Goal: Task Accomplishment & Management: Use online tool/utility

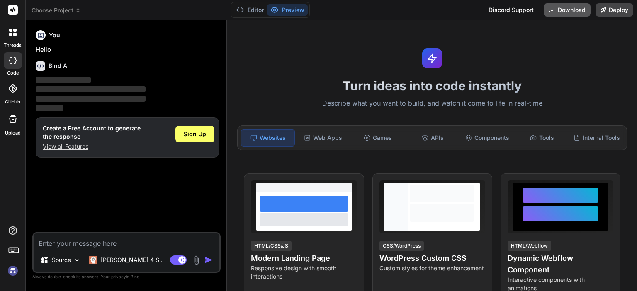
click at [561, 10] on button "Download" at bounding box center [566, 9] width 47 height 13
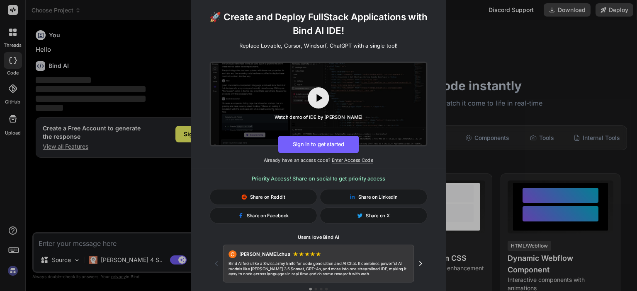
click at [466, 47] on div "🚀 Create and Deploy FullStack Applications with Bind AI IDE! Replace Lovable, C…" at bounding box center [318, 145] width 637 height 291
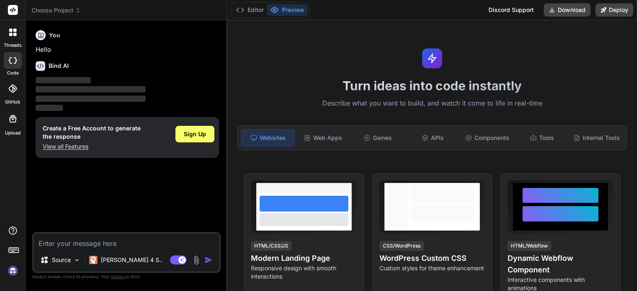
click at [141, 242] on textarea at bounding box center [127, 241] width 186 height 15
click at [127, 258] on p "[PERSON_NAME] 4 S.." at bounding box center [132, 260] width 62 height 8
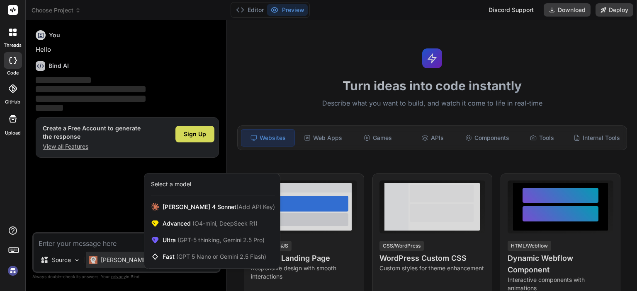
click at [119, 248] on div at bounding box center [318, 145] width 637 height 291
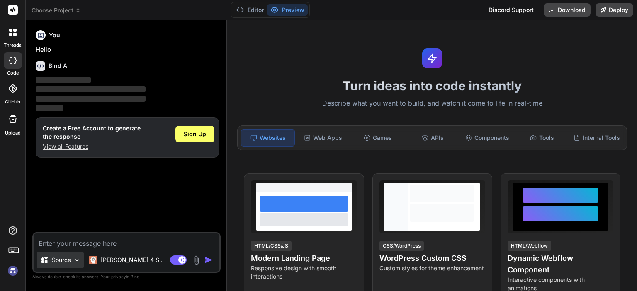
click at [73, 262] on img at bounding box center [76, 260] width 7 height 7
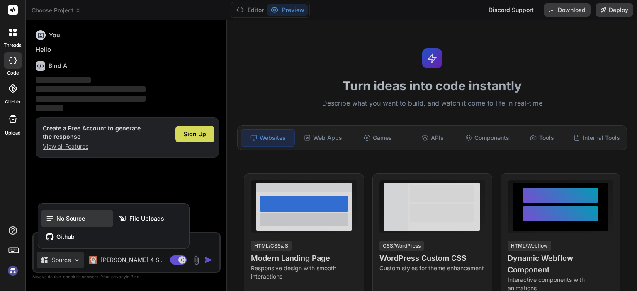
click at [70, 222] on span "No Source" at bounding box center [70, 219] width 29 height 8
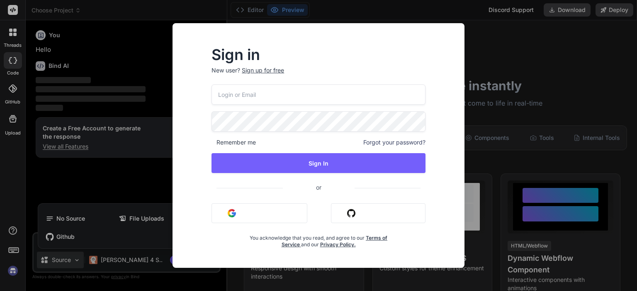
click at [499, 44] on div "Sign in New user? Sign up for free Remember me Forgot your password? Sign In or…" at bounding box center [318, 145] width 637 height 291
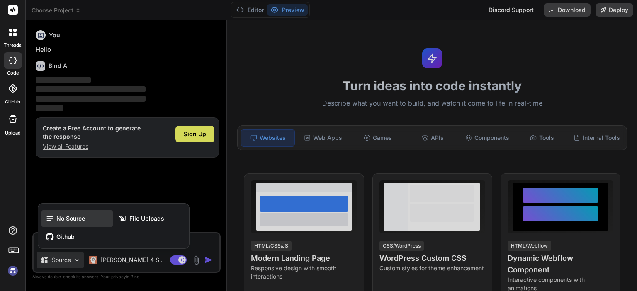
click at [66, 222] on span "No Source" at bounding box center [70, 219] width 29 height 8
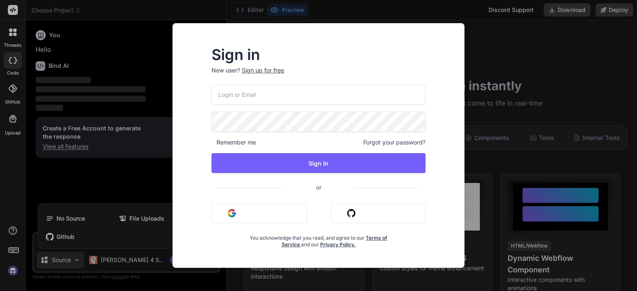
click at [219, 213] on button "Sign in with Google" at bounding box center [259, 213] width 96 height 20
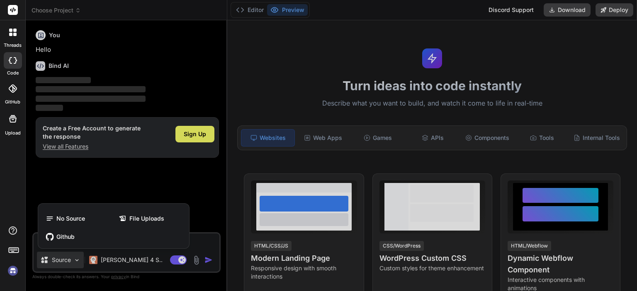
click at [139, 186] on div at bounding box center [318, 145] width 637 height 291
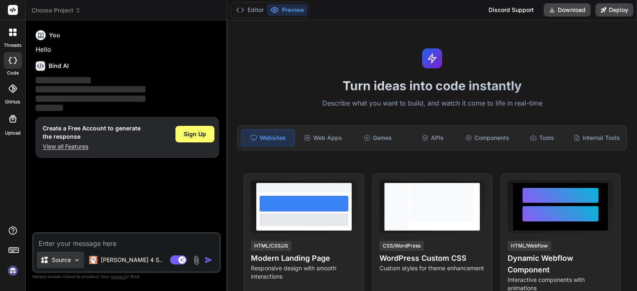
click at [76, 259] on img at bounding box center [76, 260] width 7 height 7
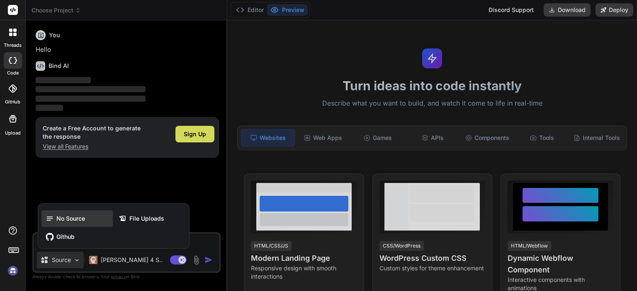
click at [73, 222] on span "No Source" at bounding box center [70, 219] width 29 height 8
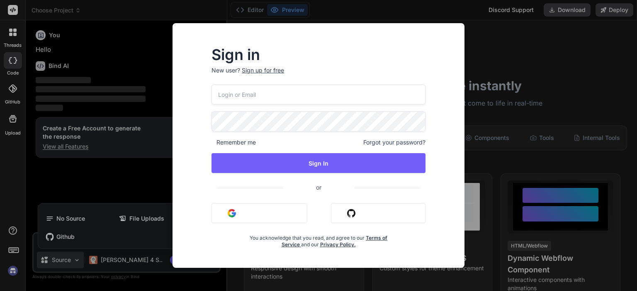
click at [240, 212] on button "Sign in with Google" at bounding box center [259, 213] width 96 height 20
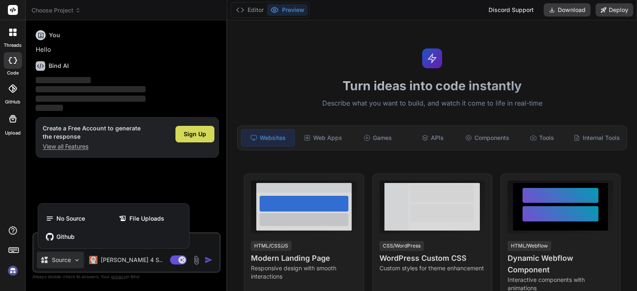
click at [168, 171] on div at bounding box center [318, 145] width 637 height 291
type textarea "x"
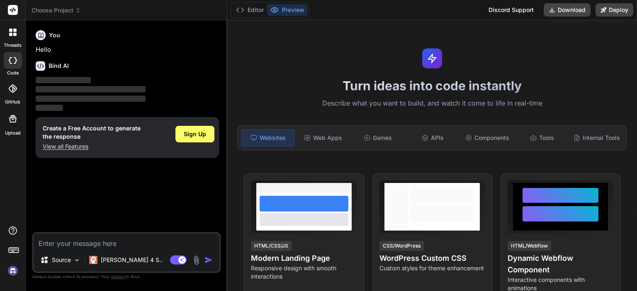
click at [104, 243] on textarea at bounding box center [127, 241] width 186 height 15
type textarea "c"
type textarea "x"
type textarea "cr"
type textarea "x"
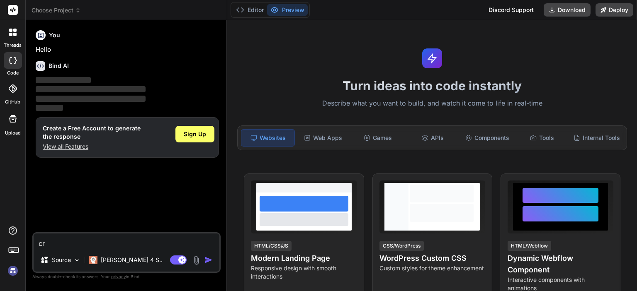
type textarea "cri"
type textarea "x"
type textarea "cria"
type textarea "x"
type textarea "cria"
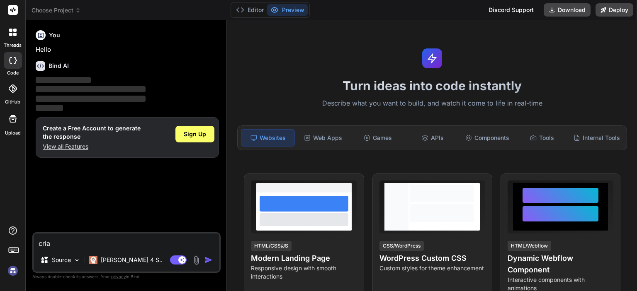
type textarea "x"
type textarea "cria p"
type textarea "x"
type textarea "cria pr"
type textarea "x"
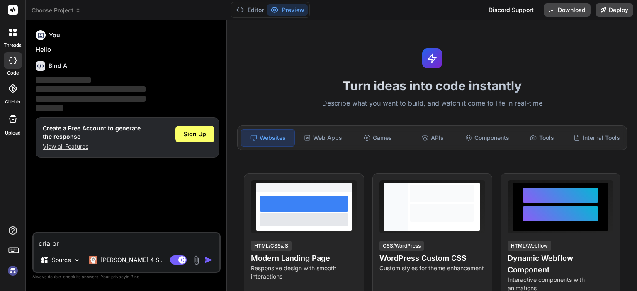
type textarea "cria pra"
type textarea "x"
type textarea "cria pra"
type textarea "x"
type textarea "cria pra m"
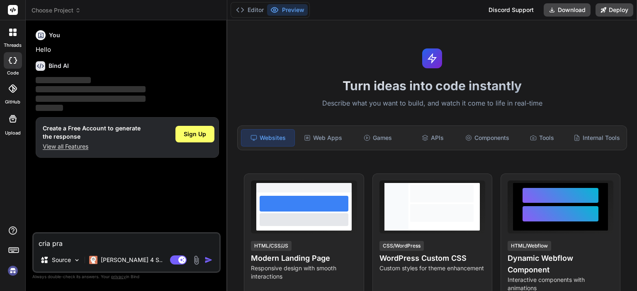
type textarea "x"
type textarea "cria pra mi"
type textarea "x"
type textarea "cria pra mim"
type textarea "x"
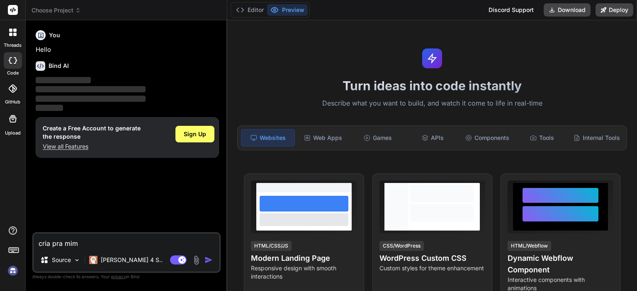
type textarea "cria pra mim"
type textarea "x"
type textarea "cria pra mim e"
type textarea "x"
type textarea "cria pra mim em"
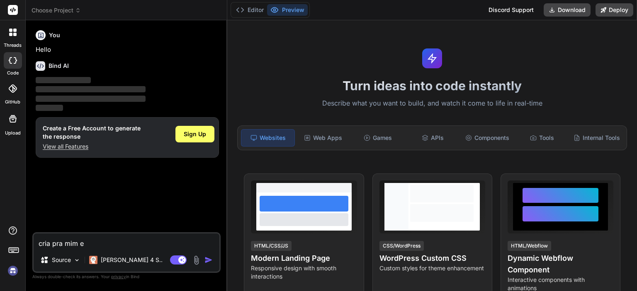
type textarea "x"
type textarea "cria pra mim em"
type textarea "x"
type textarea "cria pra mim em p"
type textarea "x"
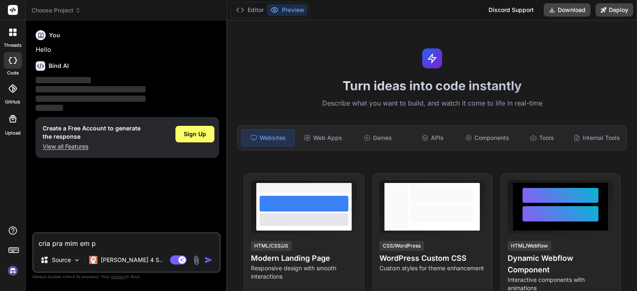
type textarea "cria pra mim em ph"
type textarea "x"
type textarea "cria pra mim em php"
type textarea "x"
type textarea "cria pra mim em php"
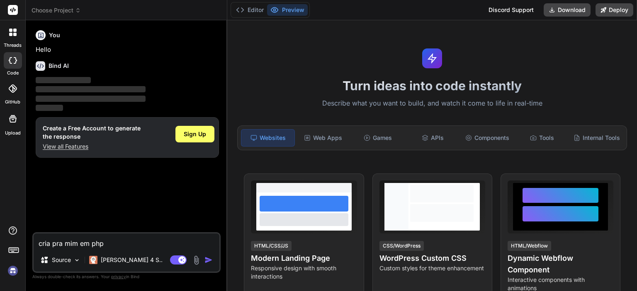
type textarea "x"
type textarea "cria pra mim em php 8"
type textarea "x"
type textarea "cria pra mim em php 8."
type textarea "x"
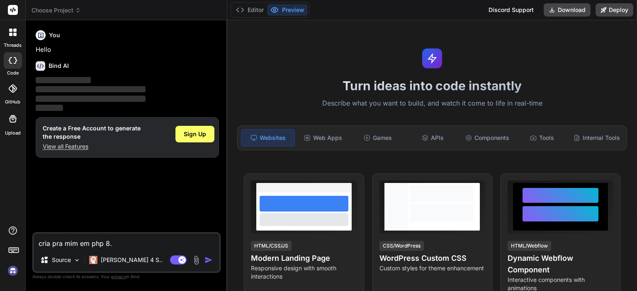
type textarea "cria pra mim em php 8.2"
type textarea "x"
type textarea "cria pra mim em php 8.2"
type textarea "x"
type textarea "cria pra mim em php 8.2"
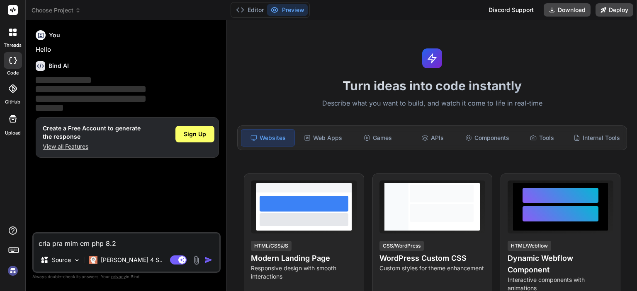
type textarea "x"
type textarea "cria pra mim em php 8.2+"
type textarea "x"
type textarea "cria pra mim em php 8.2+"
type textarea "x"
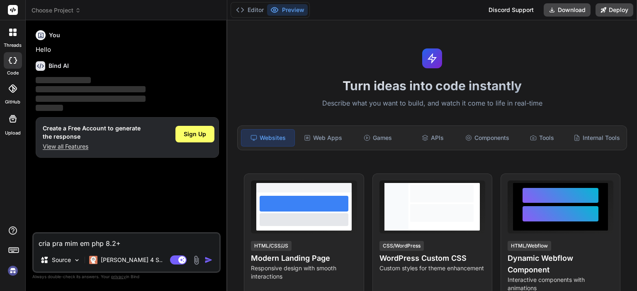
type textarea "cria pra mim em php 8.2+"
type textarea "x"
type textarea "cria pra mim em php 8.2+ u"
type textarea "x"
type textarea "cria pra mim em php 8.2+ um"
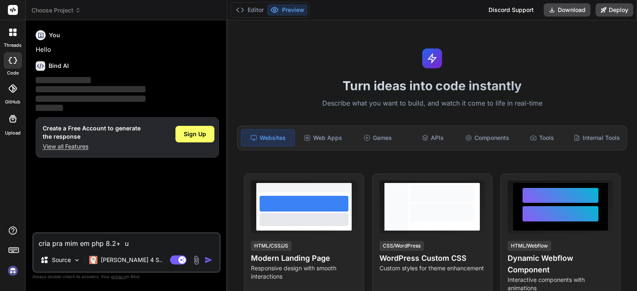
type textarea "x"
type textarea "cria pra mim em php 8.2+ uma"
type textarea "x"
type textarea "cria pra mim em php 8.2+ uma"
type textarea "x"
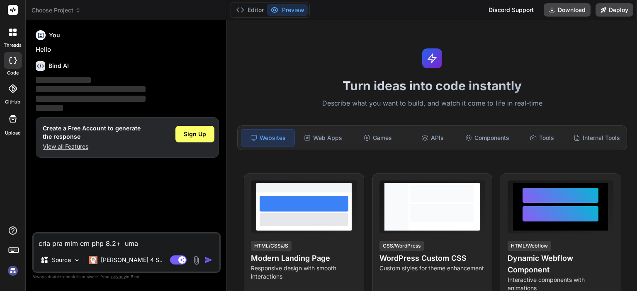
type textarea "cria pra mim em php 8.2+ uma p"
type textarea "x"
type textarea "cria pra mim em php 8.2+ uma pa"
type textarea "x"
type textarea "cria pra mim em php 8.2+ uma pag"
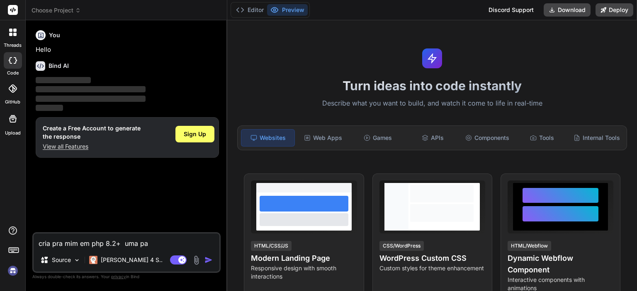
type textarea "x"
type textarea "cria pra mim em php 8.2+ uma pagi"
type textarea "x"
type textarea "cria pra mim em php 8.2+ uma pagin"
type textarea "x"
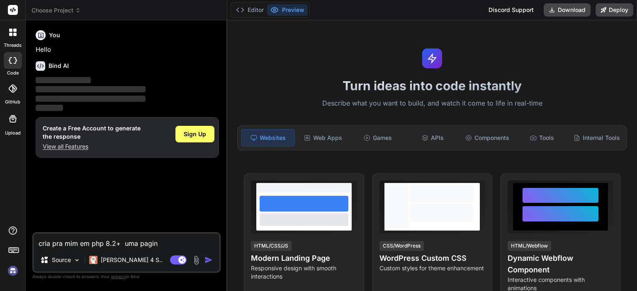
type textarea "cria pra mim em php 8.2+ uma pagina"
type textarea "x"
type textarea "cria pra mim em php 8.2+ uma pagina"
type textarea "x"
type textarea "cria pra mim em php 8.2+ uma pagina d"
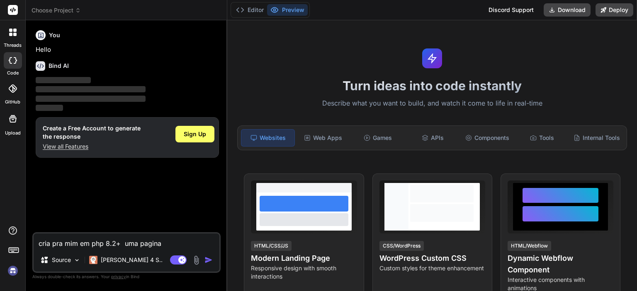
type textarea "x"
type textarea "cria pra mim em php 8.2+ uma pagina de"
type textarea "x"
type textarea "cria pra mim em php 8.2+ uma pagina de"
type textarea "x"
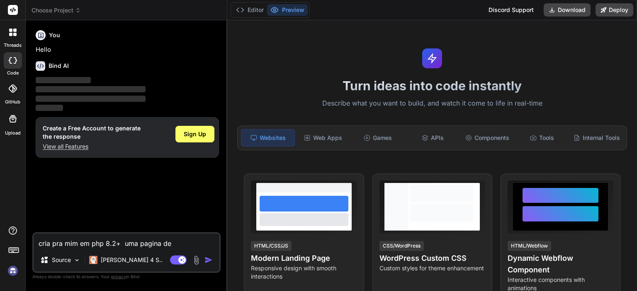
type textarea "cria pra mim em php 8.2+ uma pagina de s"
type textarea "x"
type textarea "cria pra mim em php 8.2+ uma pagina de so"
type textarea "x"
type textarea "cria pra mim em php 8.2+ uma pagina de sol"
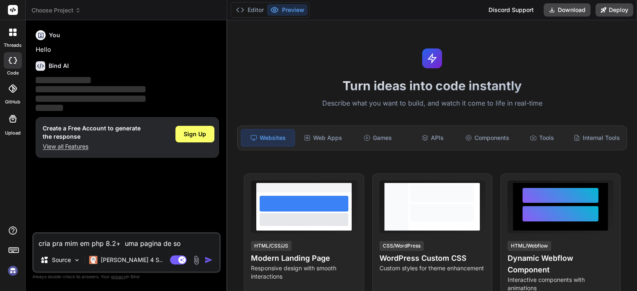
type textarea "x"
type textarea "cria pra mim em php 8.2+ uma pagina de soli"
type textarea "x"
type textarea "cria pra mim em php 8.2+ uma pagina de solic"
type textarea "x"
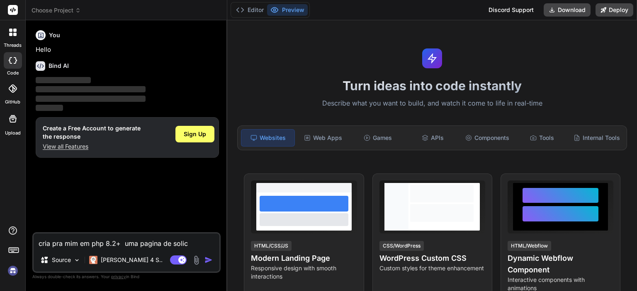
type textarea "cria pra mim em php 8.2+ uma pagina de solici"
type textarea "x"
type textarea "cria pra mim em php 8.2+ uma pagina de solicit"
type textarea "x"
type textarea "cria pra mim em php 8.2+ uma pagina de solicita"
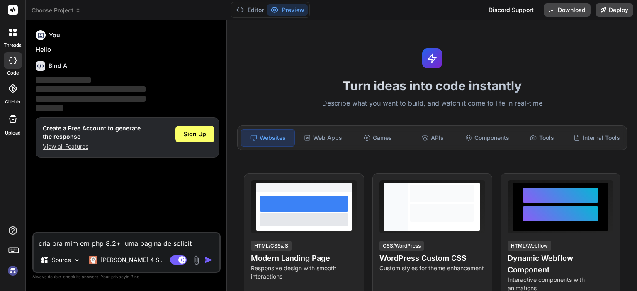
type textarea "x"
type textarea "cria pra mim em php 8.2+ uma pagina de solicitaç"
type textarea "x"
type textarea "cria pra mim em php 8.2+ uma pagina de solicitaçã"
type textarea "x"
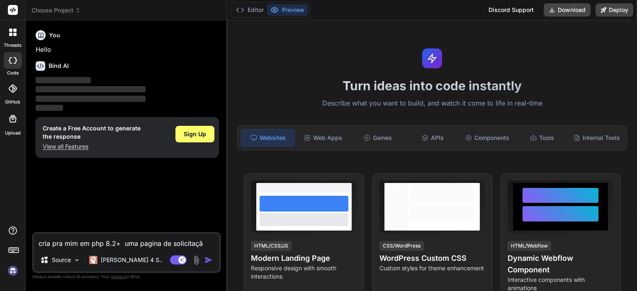
type textarea "cria pra mim em php 8.2+ uma pagina de solicitação"
type textarea "x"
type textarea "cria pra mim em php 8.2+ uma pagina de solicitação"
type textarea "x"
type textarea "cria pra mim em php 8.2+ uma pagina de solicitação d"
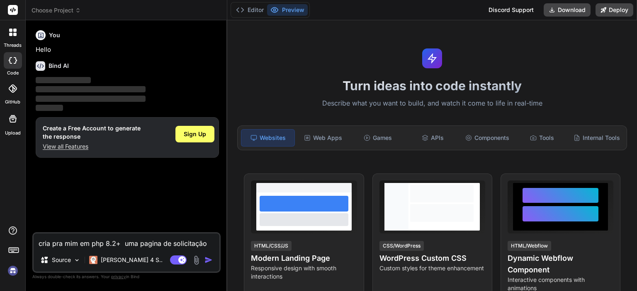
type textarea "x"
type textarea "cria pra mim em php 8.2+ uma pagina de solicitação de"
type textarea "x"
type textarea "cria pra mim em php 8.2+ uma pagina de solicitação de"
type textarea "x"
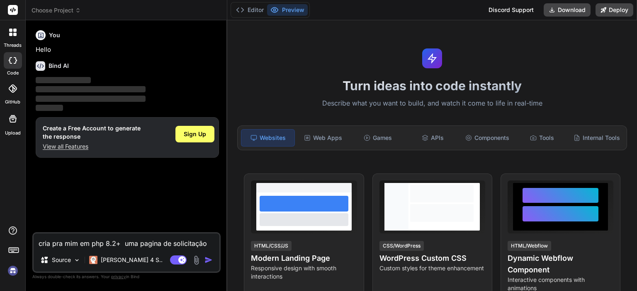
type textarea "cria pra mim em php 8.2+ uma pagina de solicitação de e"
type textarea "x"
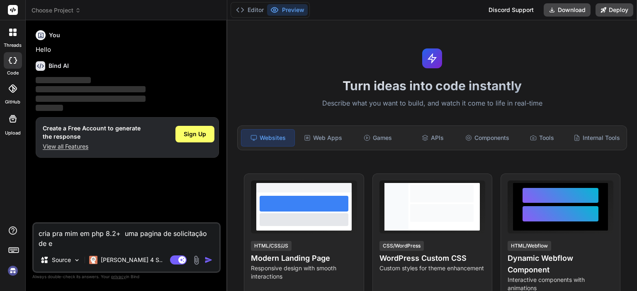
type textarea "cria pra mim em php 8.2+ uma pagina de solicitação de eq"
type textarea "x"
type textarea "cria pra mim em php 8.2+ uma pagina de solicitação de equ"
type textarea "x"
type textarea "cria pra mim em php 8.2+ uma pagina de solicitação de equi"
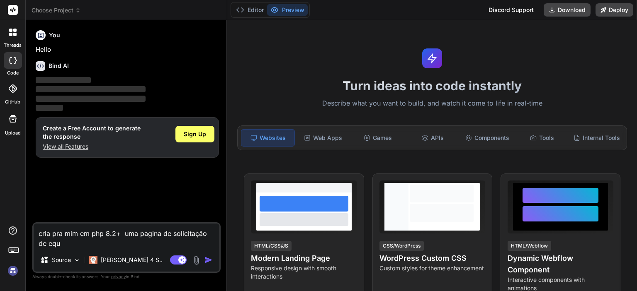
type textarea "x"
type textarea "cria pra mim em php 8.2+ uma pagina de solicitação de equip"
type textarea "x"
type textarea "cria pra mim em php 8.2+ uma pagina de solicitação de equipa"
type textarea "x"
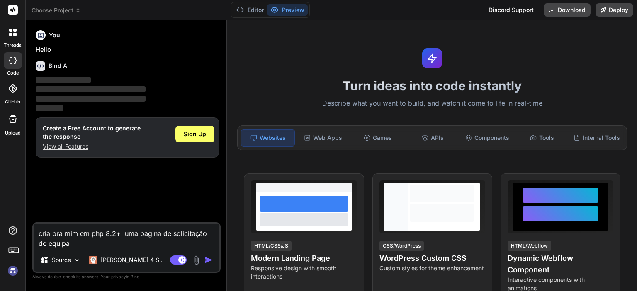
type textarea "cria pra mim em php 8.2+ uma pagina de solicitação de equipam"
type textarea "x"
type textarea "cria pra mim em php 8.2+ uma pagina de solicitação de equipame"
type textarea "x"
type textarea "cria pra mim em php 8.2+ uma pagina de solicitação de equipamen"
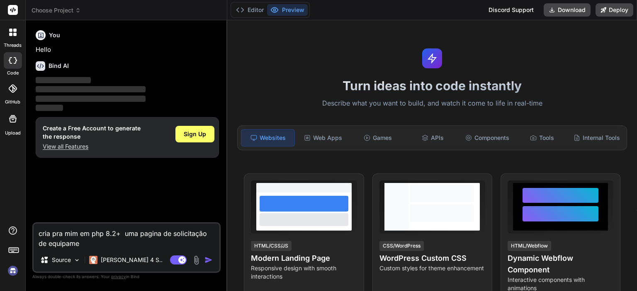
type textarea "x"
type textarea "cria pra mim em php 8.2+ uma pagina de solicitação de equipament"
type textarea "x"
type textarea "cria pra mim em php 8.2+ uma pagina de solicitação de equipamento"
type textarea "x"
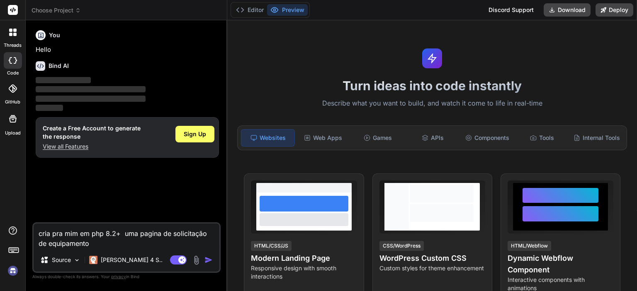
type textarea "cria pra mim em php 8.2+ uma pagina de solicitação de equipamentos"
type textarea "x"
type textarea "cria pra mim em php 8.2+ uma pagina de solicitação de equipamentos"
type textarea "x"
type textarea "cria pra mim em php 8.2+ uma pagina de solicitação de equipamentos p"
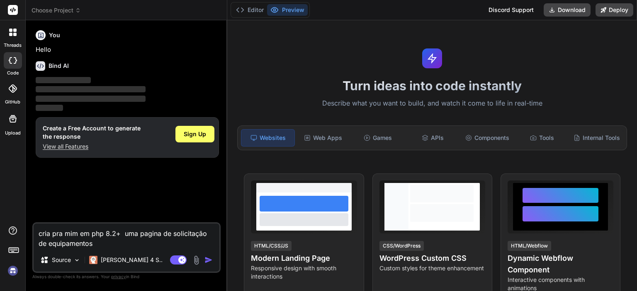
type textarea "x"
type textarea "cria pra mim em php 8.2+ uma pagina de solicitação de equipamentos pa"
type textarea "x"
type textarea "cria pra mim em php 8.2+ uma pagina de solicitação de equipamentos par"
type textarea "x"
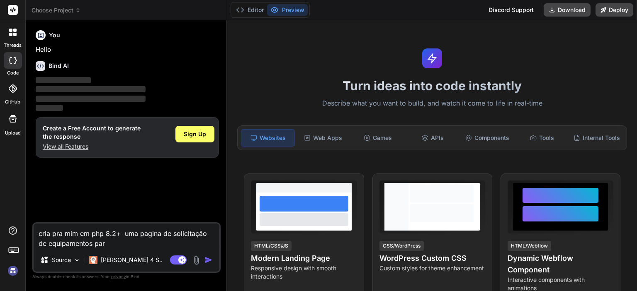
type textarea "cria pra mim em php 8.2+ uma pagina de solicitação de equipamentos para"
type textarea "x"
type textarea "cria pra mim em php 8.2+ uma pagina de solicitação de equipamentos para"
type textarea "x"
type textarea "cria pra mim em php 8.2+ uma pagina de solicitação de equipamentos para o"
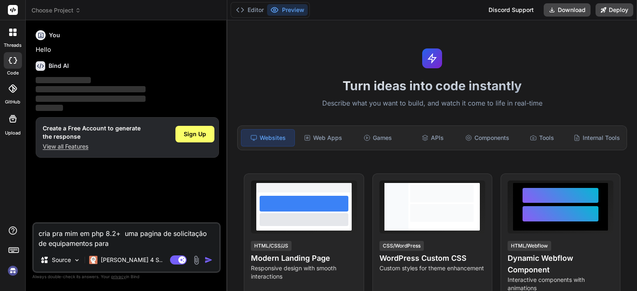
type textarea "x"
type textarea "cria pra mim em php 8.2+ uma pagina de solicitação de equipamentos para o"
type textarea "x"
type textarea "cria pra mim em php 8.2+ uma pagina de solicitação de equipamentos para o T"
type textarea "x"
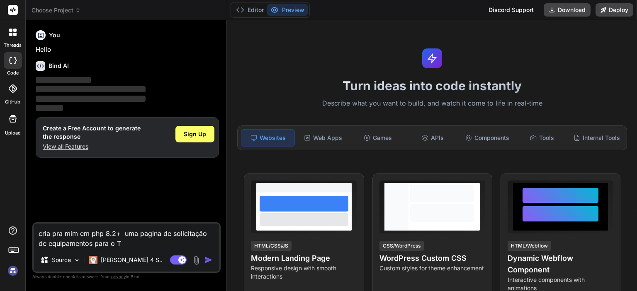
type textarea "cria pra mim em php 8.2+ uma pagina de solicitação de equipamentos para o TI"
type textarea "x"
type textarea "cria pra mim em php 8.2+ uma pagina de solicitação de equipamentos para o TI"
type textarea "x"
type textarea "cria pra mim em php 8.2+ uma pagina de solicitação de equipamentos para o TI a"
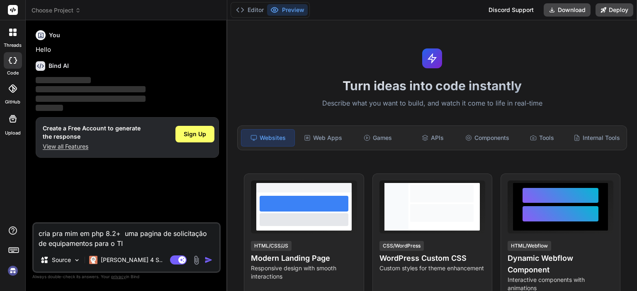
type textarea "x"
type textarea "cria pra mim em php 8.2+ uma pagina de solicitação de equipamentos para o TI ao"
type textarea "x"
type textarea "cria pra mim em php 8.2+ uma pagina de solicitação de equipamentos para o TI aon"
type textarea "x"
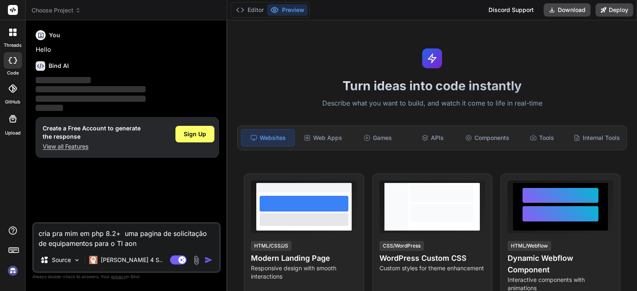
type textarea "cria pra mim em php 8.2+ uma pagina de solicitação de equipamentos para o TI ao…"
type textarea "x"
type textarea "cria pra mim em php 8.2+ uma pagina de solicitação de equipamentos para o TI ao…"
type textarea "x"
type textarea "cria pra mim em php 8.2+ uma pagina de solicitação de equipamentos para o TI ao…"
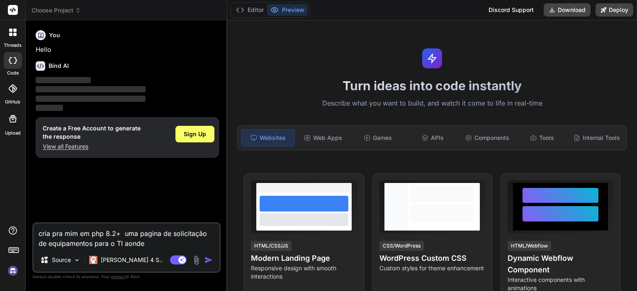
type textarea "x"
type textarea "cria pra mim em php 8.2+ uma pagina de solicitação de equipamentos para o TI ao…"
type textarea "x"
type textarea "cria pra mim em php 8.2+ uma pagina de solicitação de equipamentos para o TI ao…"
type textarea "x"
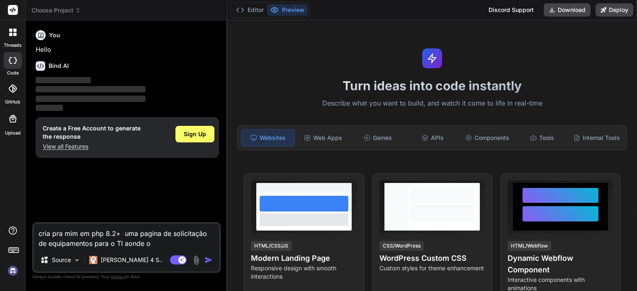
type textarea "cria pra mim em php 8.2+ uma pagina de solicitação de equipamentos para o TI ao…"
type textarea "x"
type textarea "cria pra mim em php 8.2+ uma pagina de solicitação de equipamentos para o TI ao…"
type textarea "x"
type textarea "cria pra mim em php 8.2+ uma pagina de solicitação de equipamentos para o TI ao…"
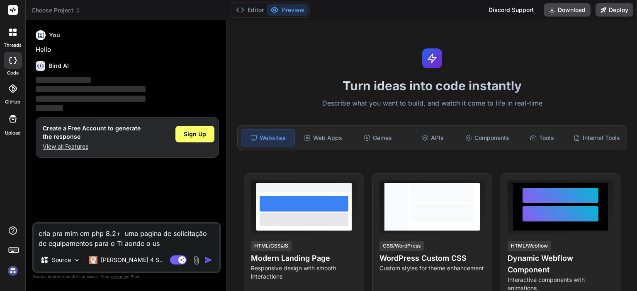
type textarea "x"
type textarea "cria pra mim em php 8.2+ uma pagina de solicitação de equipamentos para o TI ao…"
type textarea "x"
type textarea "cria pra mim em php 8.2+ uma pagina de solicitação de equipamentos para o TI ao…"
type textarea "x"
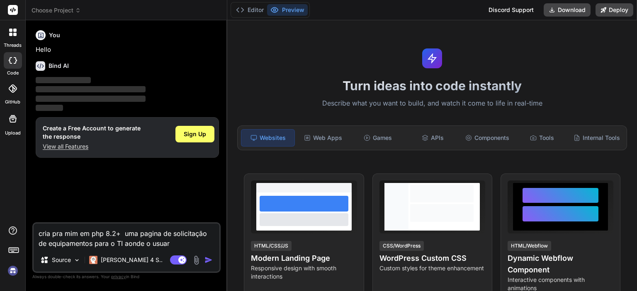
type textarea "cria pra mim em php 8.2+ uma pagina de solicitação de equipamentos para o TI ao…"
type textarea "x"
type textarea "cria pra mim em php 8.2+ uma pagina de solicitação de equipamentos para o TI ao…"
type textarea "x"
type textarea "cria pra mim em php 8.2+ uma pagina de solicitação de equipamentos para o TI ao…"
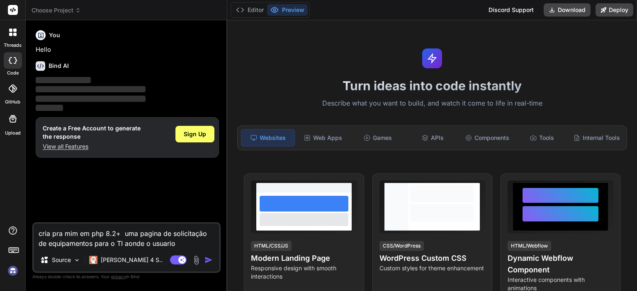
type textarea "x"
type textarea "cria pra mim em php 8.2+ uma pagina de solicitação de equipamentos para o TI ao…"
type textarea "x"
type textarea "cria pra mim em php 8.2+ uma pagina de solicitação de equipamentos para o TI ao…"
type textarea "x"
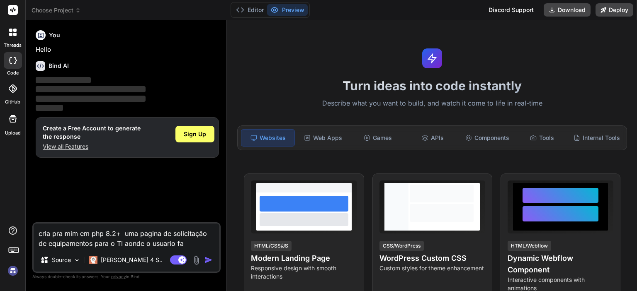
type textarea "cria pra mim em php 8.2+ uma pagina de solicitação de equipamentos para o TI ao…"
type textarea "x"
type textarea "cria pra mim em php 8.2+ uma pagina de solicitação de equipamentos para o TI ao…"
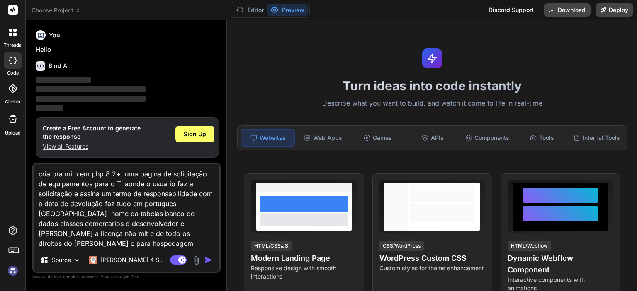
click at [208, 259] on img "button" at bounding box center [208, 260] width 8 height 8
click at [209, 259] on img "button" at bounding box center [208, 260] width 8 height 8
click at [99, 246] on textarea "cria pra mim em php 8.2+ uma pagina de solicitação de equipamentos para o TI ao…" at bounding box center [127, 206] width 186 height 85
click at [207, 256] on img "button" at bounding box center [208, 260] width 8 height 8
click at [203, 134] on span "Sign Up" at bounding box center [195, 134] width 22 height 8
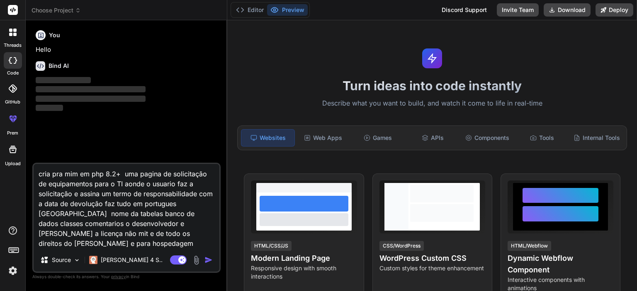
click at [190, 209] on textarea "cria pra mim em php 8.2+ uma pagina de solicitação de equipamentos para o TI ao…" at bounding box center [127, 206] width 186 height 85
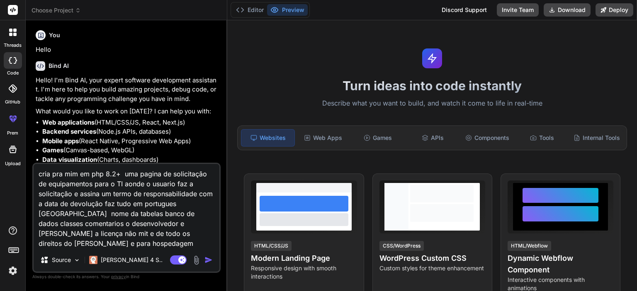
click at [209, 201] on textarea "cria pra mim em php 8.2+ uma pagina de solicitação de equipamentos para o TI ao…" at bounding box center [127, 206] width 186 height 85
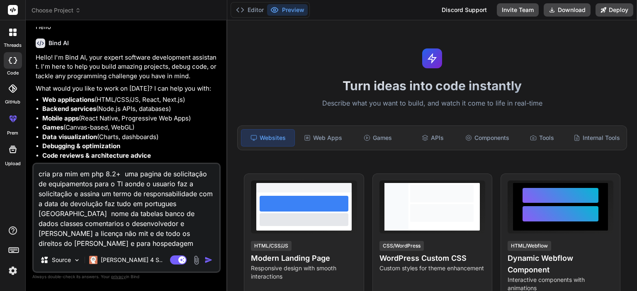
scroll to position [43, 0]
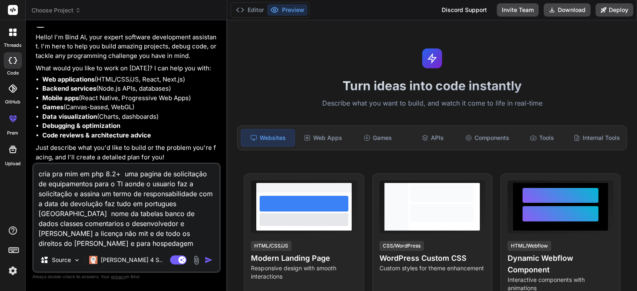
click at [208, 260] on img "button" at bounding box center [208, 260] width 8 height 8
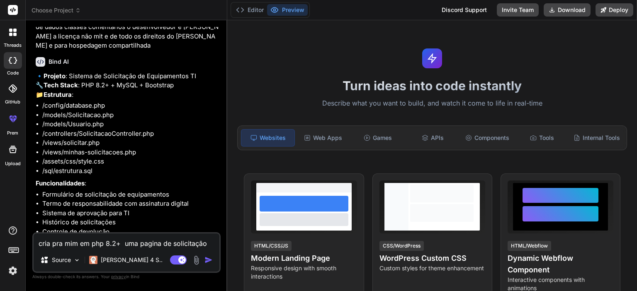
scroll to position [328, 0]
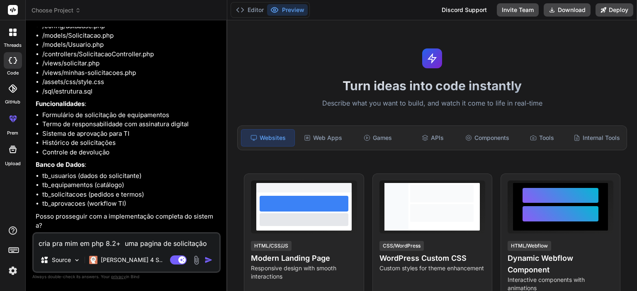
click at [179, 240] on textarea "cria pra mim em php 8.2+ uma pagina de solicitação de equipamentos para o TI ao…" at bounding box center [127, 241] width 186 height 15
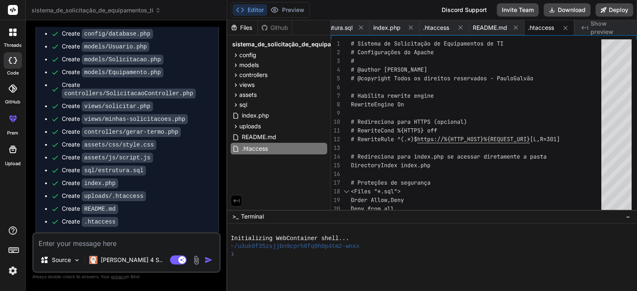
scroll to position [609, 0]
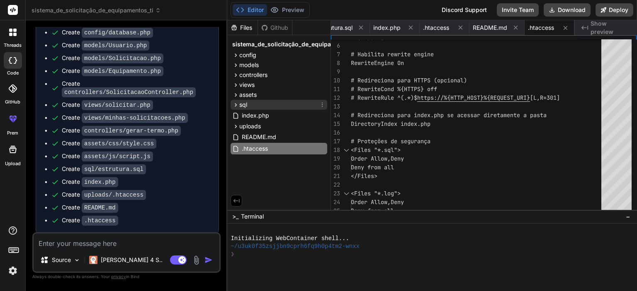
click at [248, 106] on div "sql" at bounding box center [278, 105] width 97 height 10
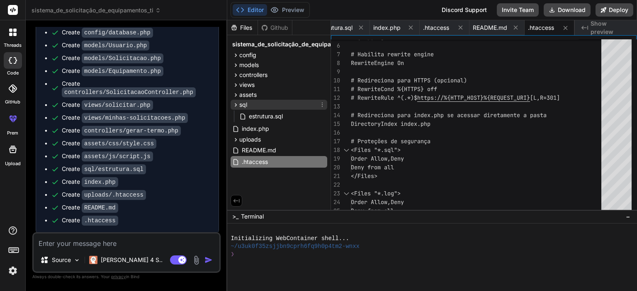
click at [248, 106] on div "sql" at bounding box center [278, 105] width 97 height 10
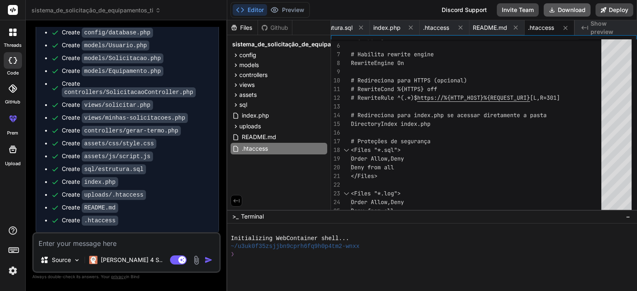
click at [560, 9] on button "Download" at bounding box center [566, 9] width 47 height 13
click at [172, 243] on textarea at bounding box center [127, 241] width 186 height 15
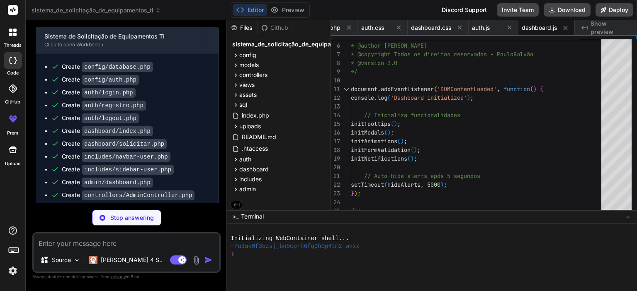
scroll to position [1219, 0]
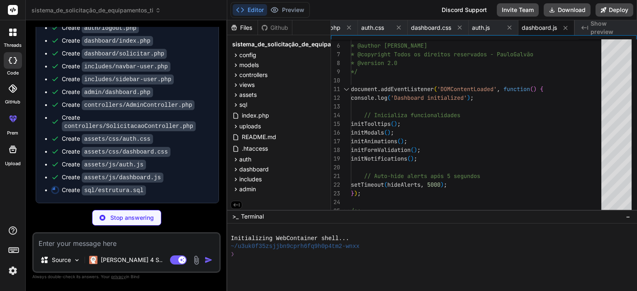
click at [124, 245] on textarea at bounding box center [127, 241] width 186 height 15
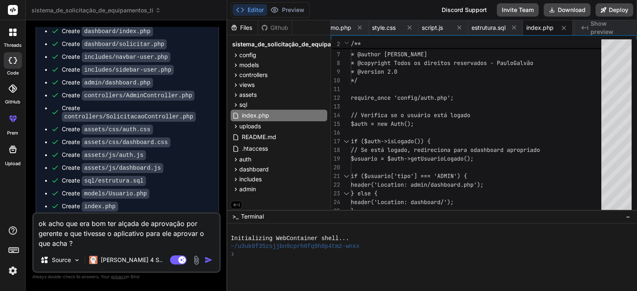
scroll to position [1235, 0]
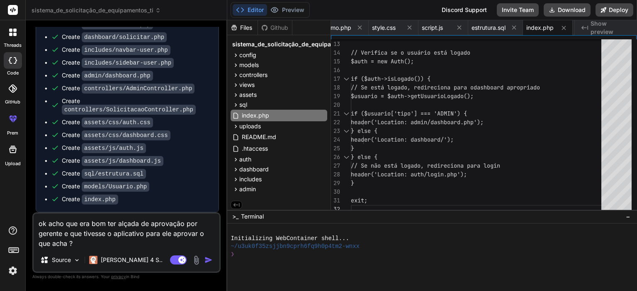
click at [138, 199] on div "Create index.php" at bounding box center [130, 199] width 159 height 9
click at [208, 262] on img "button" at bounding box center [208, 260] width 8 height 8
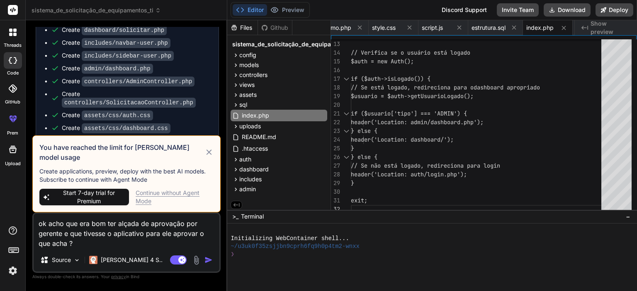
click at [104, 194] on span "Start 7-day trial for Premium" at bounding box center [88, 197] width 73 height 17
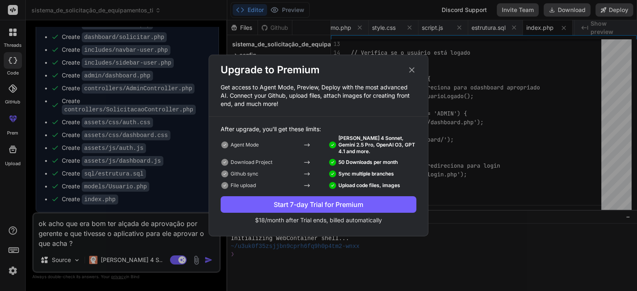
click at [328, 201] on div "Start 7-day Trial for Premium" at bounding box center [318, 205] width 196 height 10
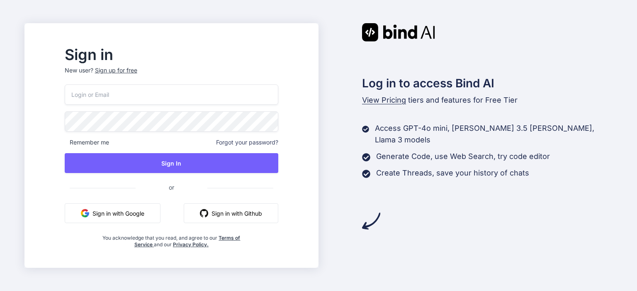
click at [112, 211] on button "Sign in with Google" at bounding box center [113, 213] width 96 height 20
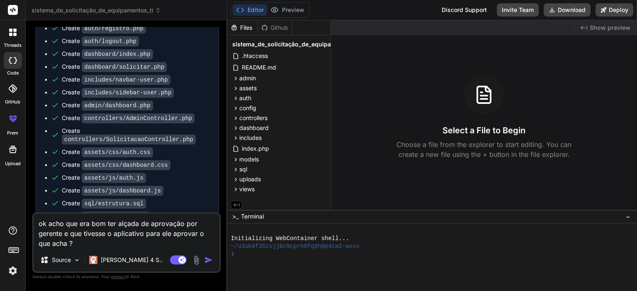
scroll to position [1235, 0]
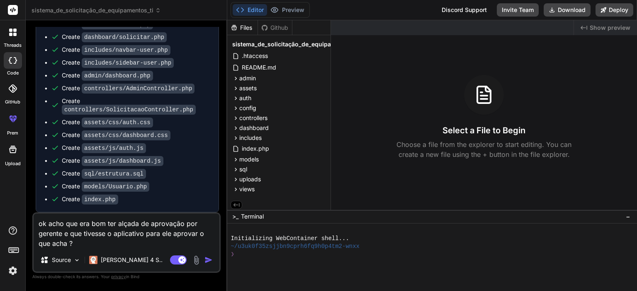
click at [207, 261] on img "button" at bounding box center [208, 260] width 8 height 8
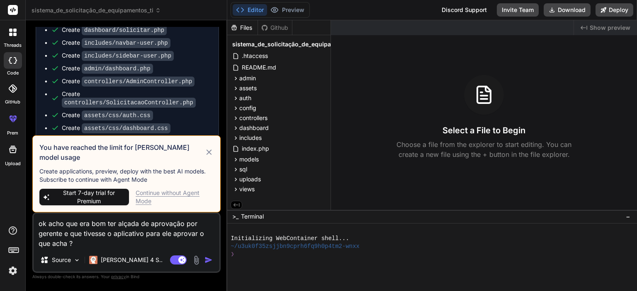
click at [149, 197] on div "Continue without Agent Mode" at bounding box center [175, 197] width 78 height 17
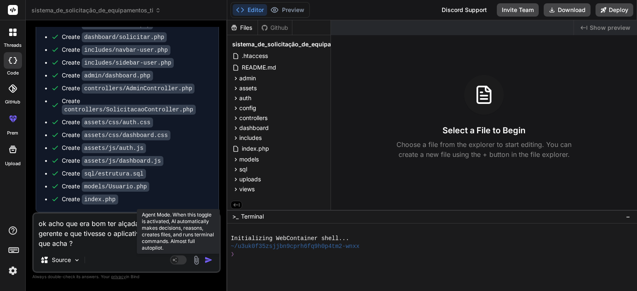
click at [185, 261] on rect at bounding box center [178, 260] width 17 height 9
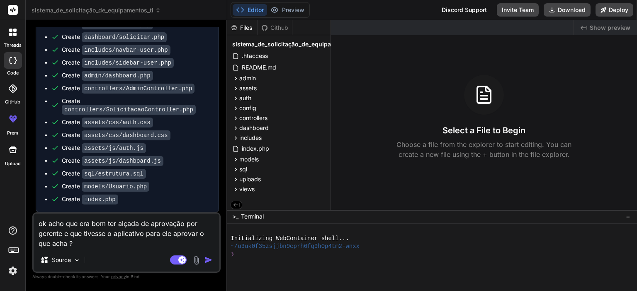
click at [206, 259] on img "button" at bounding box center [208, 260] width 8 height 8
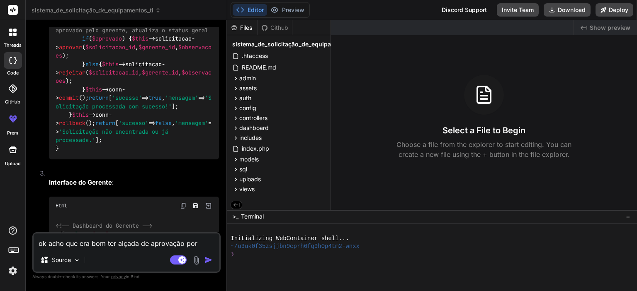
scroll to position [2430, 0]
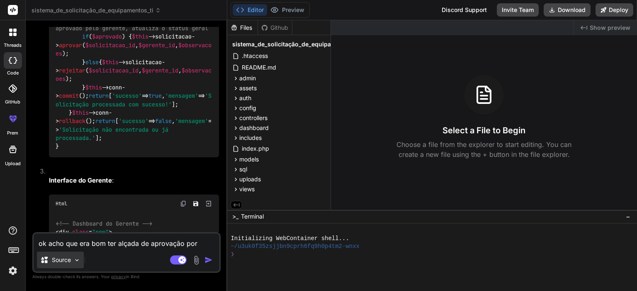
click at [75, 263] on img at bounding box center [76, 260] width 7 height 7
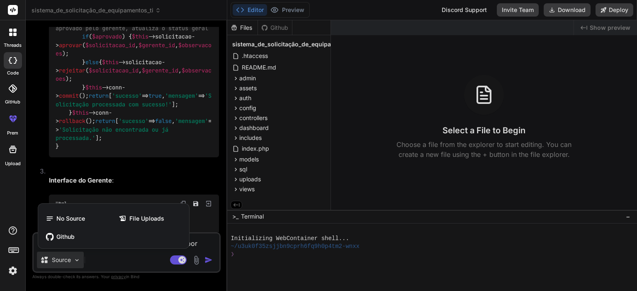
click at [75, 263] on div at bounding box center [318, 145] width 637 height 291
type textarea "x"
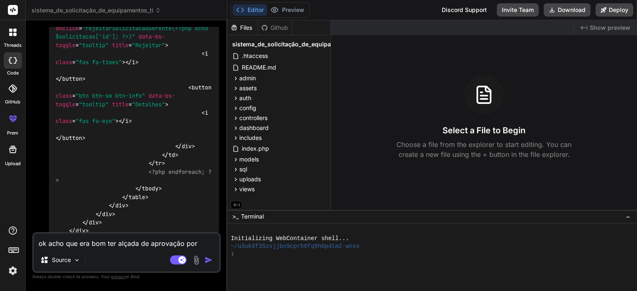
scroll to position [3342, 0]
